Goal: Information Seeking & Learning: Learn about a topic

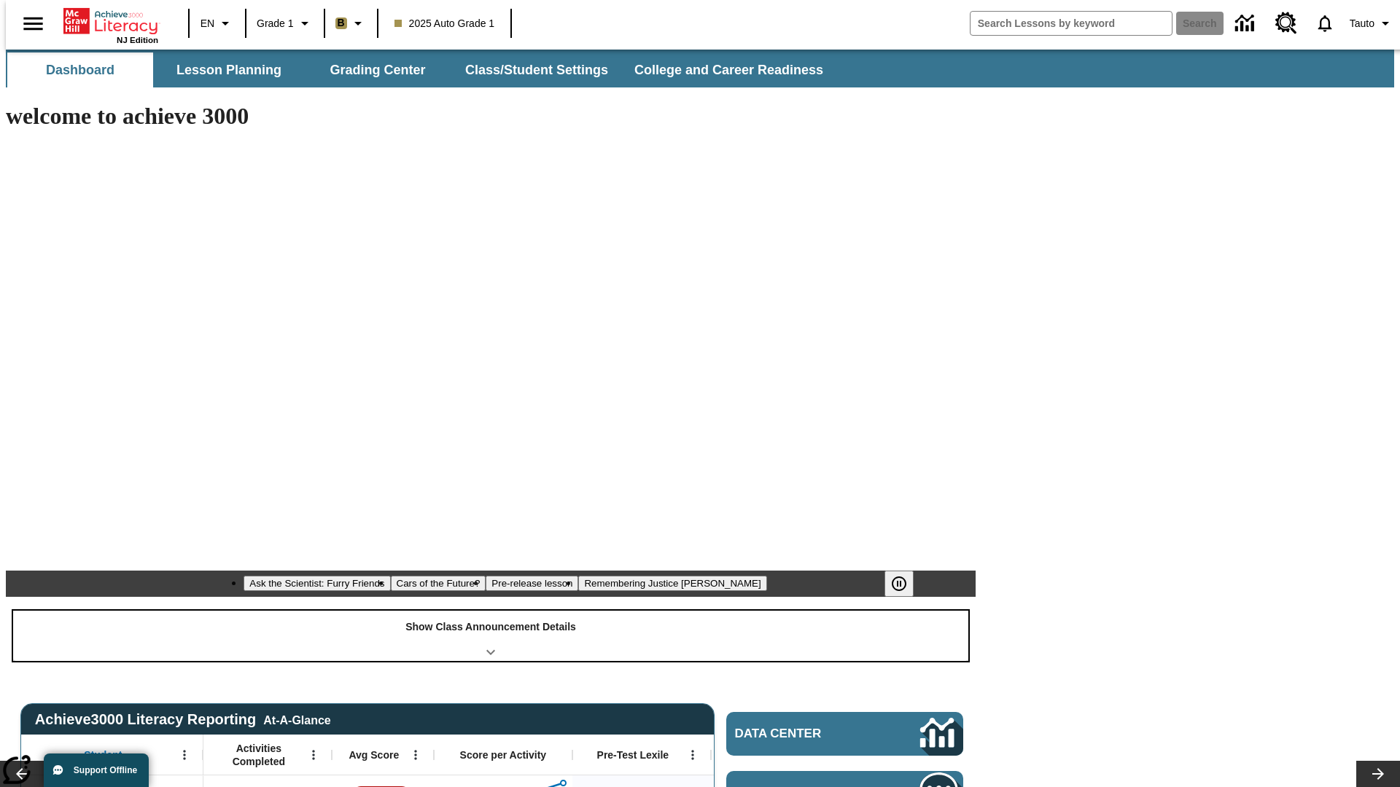
click at [491, 611] on div "Show Class Announcement Details" at bounding box center [490, 636] width 955 height 50
